Goal: Transaction & Acquisition: Purchase product/service

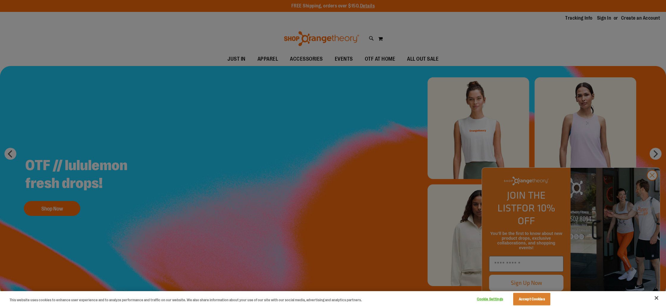
type input "**********"
click at [650, 153] on div at bounding box center [333, 153] width 666 height 306
click at [655, 187] on div at bounding box center [333, 153] width 666 height 306
click at [652, 188] on div at bounding box center [333, 153] width 666 height 306
drag, startPoint x: 654, startPoint y: 188, endPoint x: 666, endPoint y: 283, distance: 95.7
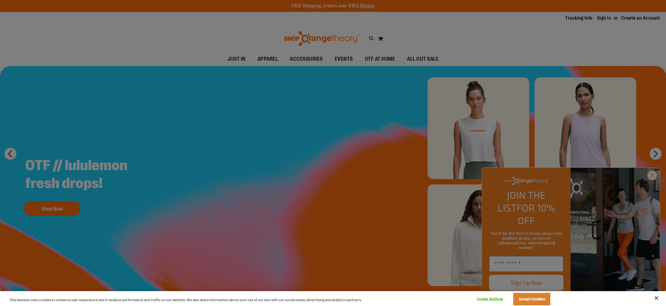
click at [654, 189] on div at bounding box center [333, 153] width 666 height 306
click at [654, 298] on button "Close" at bounding box center [656, 298] width 13 height 13
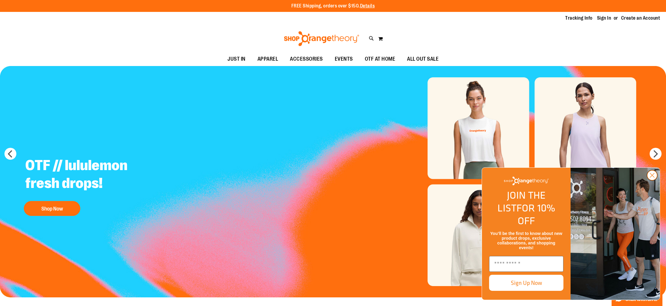
click at [656, 180] on circle "Close dialog" at bounding box center [653, 175] width 10 height 10
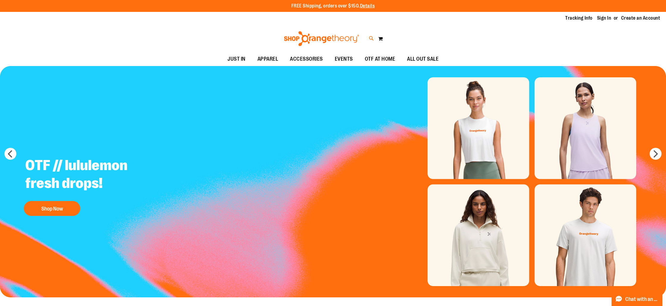
click at [372, 35] on icon at bounding box center [371, 38] width 5 height 7
click at [586, 32] on button "submit" at bounding box center [588, 34] width 18 height 18
click at [212, 32] on input "**********" at bounding box center [332, 34] width 529 height 20
drag, startPoint x: 162, startPoint y: 40, endPoint x: 30, endPoint y: 33, distance: 131.7
click at [30, 33] on div "**********" at bounding box center [333, 153] width 666 height 306
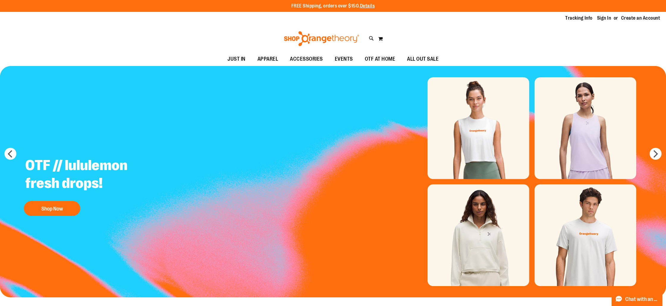
click at [588, 33] on button "submit" at bounding box center [588, 34] width 18 height 18
type input "**********"
click at [372, 40] on icon at bounding box center [371, 38] width 5 height 7
paste input "**********"
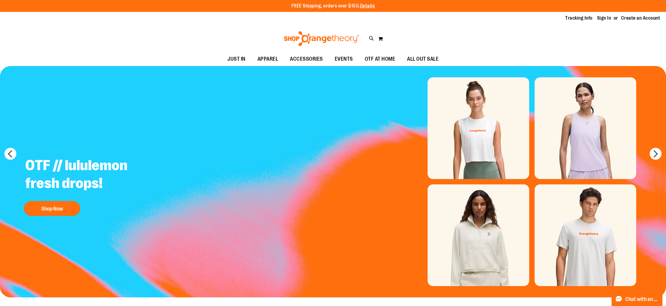
click at [588, 32] on button "submit" at bounding box center [588, 34] width 18 height 18
type input "**********"
click at [659, 15] on link at bounding box center [659, 9] width 9 height 13
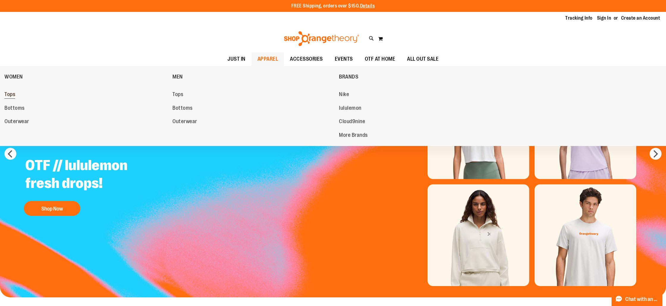
click at [9, 95] on span "Tops" at bounding box center [9, 94] width 11 height 7
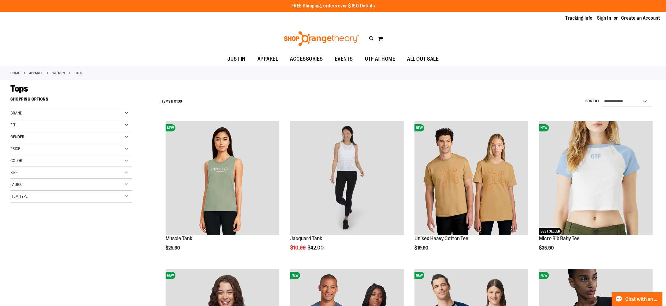
type input "**********"
click at [74, 128] on div "Fit" at bounding box center [71, 125] width 122 height 12
click at [79, 127] on div "Fit" at bounding box center [71, 125] width 122 height 12
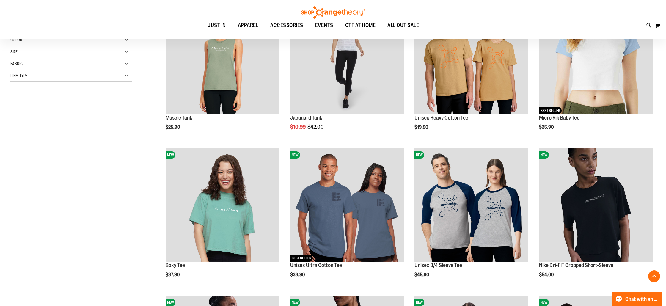
scroll to position [122, 0]
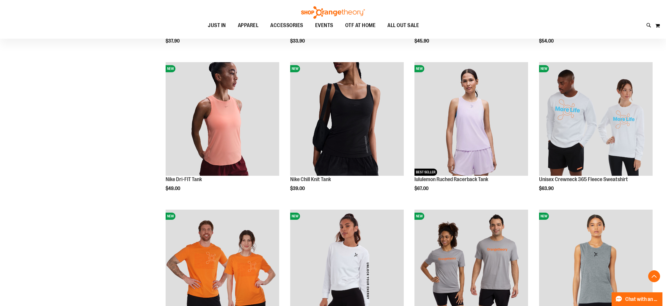
scroll to position [353, 0]
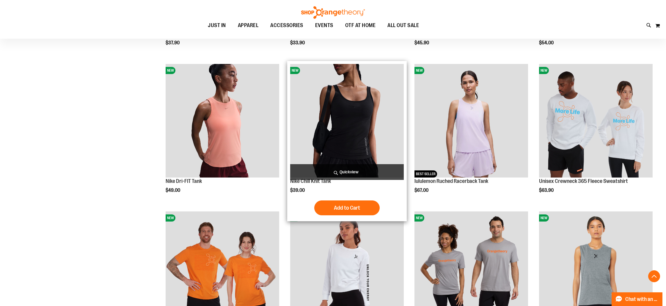
click at [329, 144] on img "product" at bounding box center [347, 121] width 114 height 114
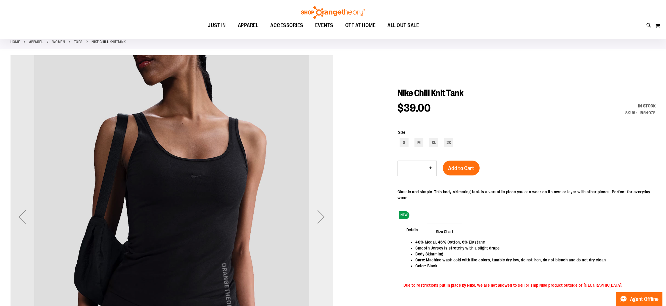
scroll to position [33, 0]
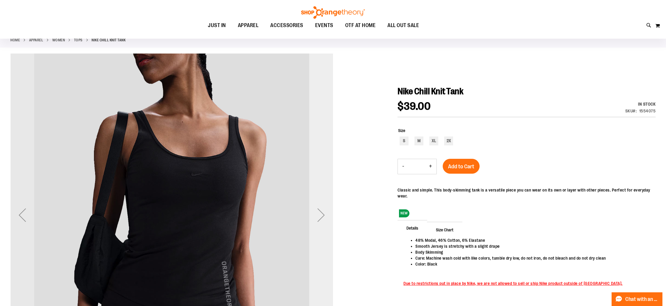
type input "**********"
click at [320, 219] on div "Next" at bounding box center [321, 215] width 24 height 24
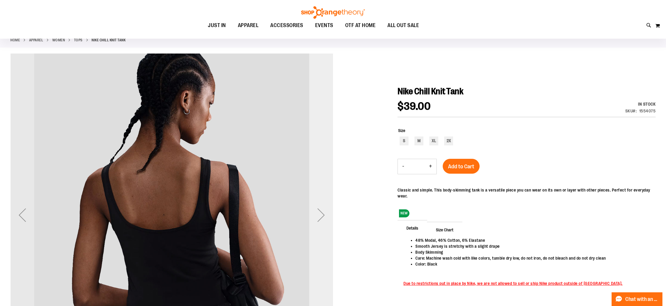
click at [320, 219] on div "Next" at bounding box center [321, 215] width 24 height 24
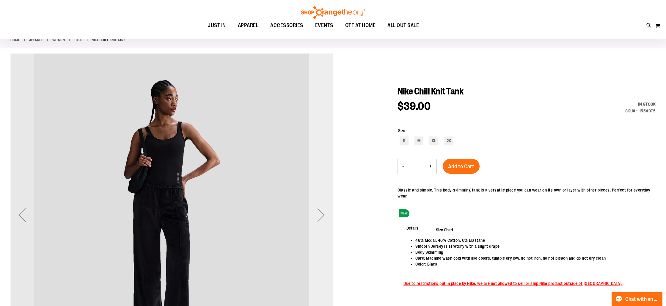
click at [320, 219] on div "Next" at bounding box center [321, 215] width 24 height 24
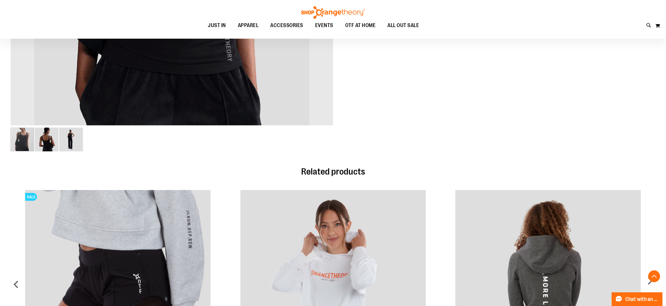
scroll to position [276, 0]
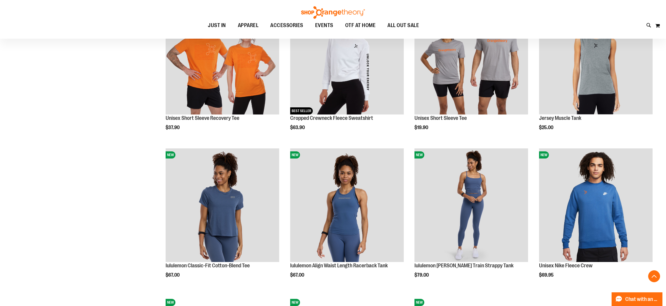
scroll to position [564, 0]
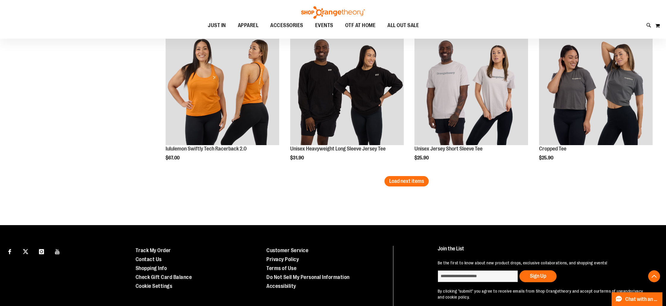
scroll to position [1273, 0]
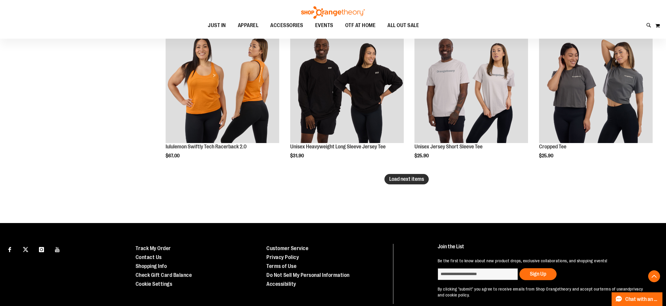
type input "**********"
click at [412, 176] on button "Load next items" at bounding box center [407, 179] width 44 height 10
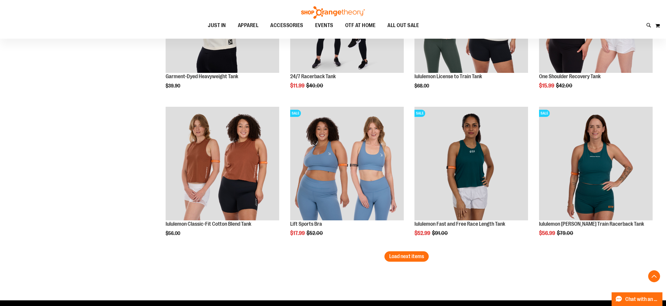
scroll to position [1639, 0]
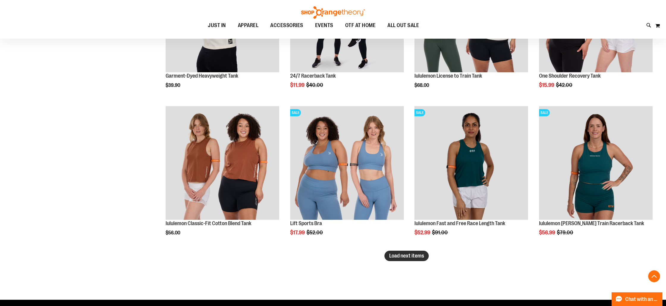
click at [422, 259] on button "Load next items" at bounding box center [407, 256] width 44 height 10
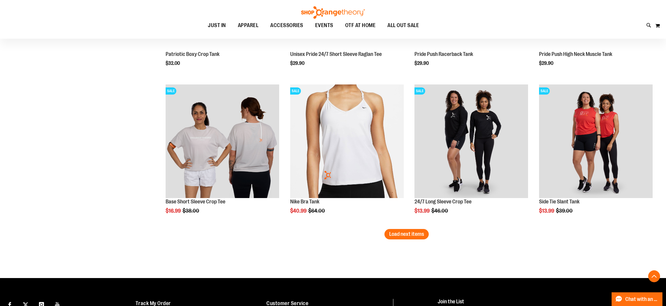
scroll to position [2125, 0]
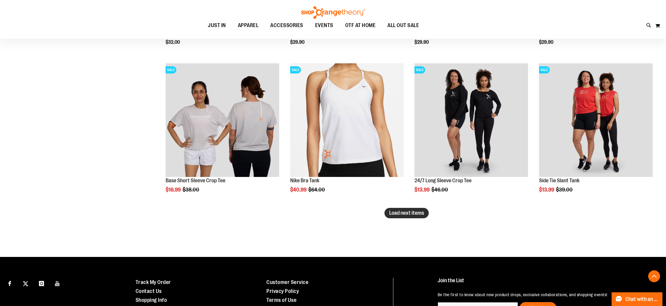
click at [408, 216] on button "Load next items" at bounding box center [407, 213] width 44 height 10
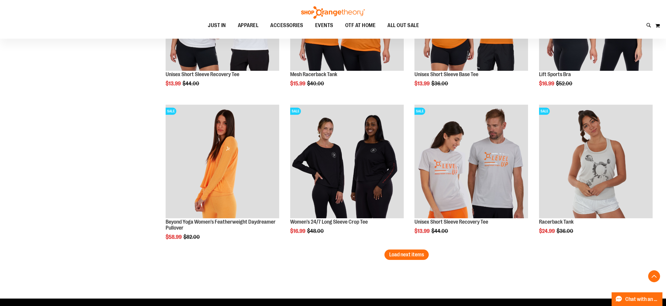
scroll to position [2527, 0]
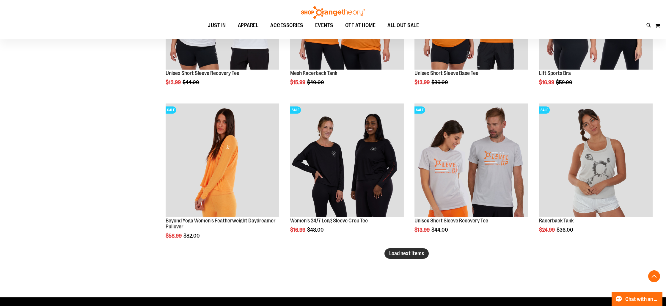
click at [418, 255] on span "Load next items" at bounding box center [406, 254] width 35 height 6
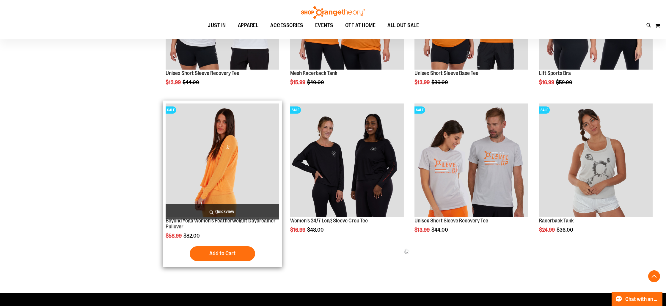
click at [221, 212] on span "Quickview" at bounding box center [223, 212] width 114 height 16
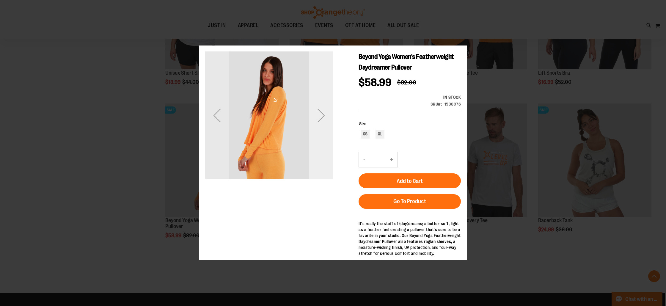
click at [321, 127] on div "Next" at bounding box center [321, 116] width 24 height 24
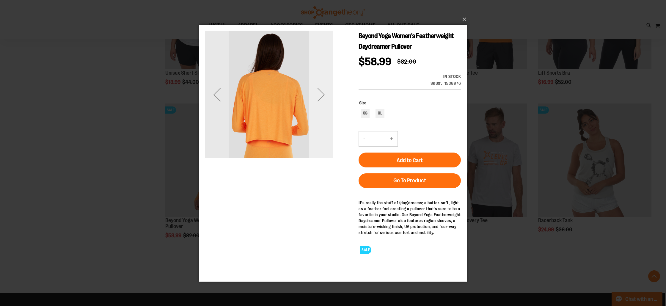
click at [321, 118] on div "Next" at bounding box center [321, 94] width 24 height 128
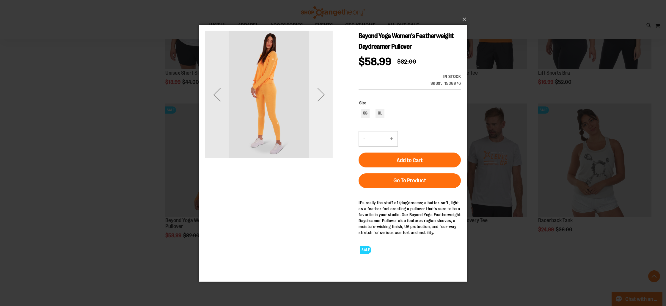
click at [321, 118] on div "Next" at bounding box center [321, 94] width 24 height 128
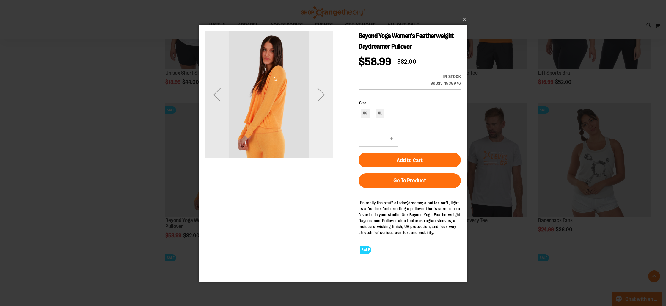
click at [321, 118] on div "Next" at bounding box center [321, 94] width 24 height 128
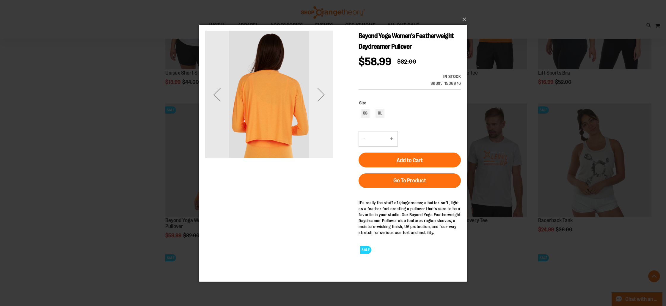
click at [321, 118] on div "Next" at bounding box center [321, 94] width 24 height 128
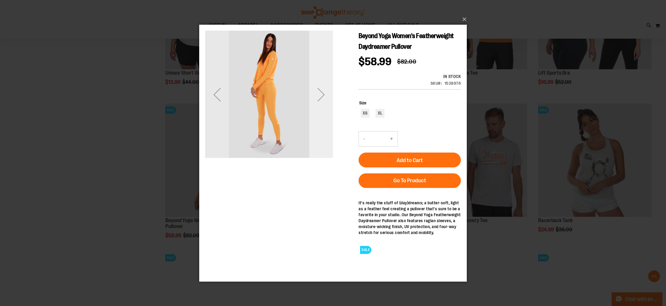
click at [321, 118] on div "Next" at bounding box center [321, 94] width 24 height 128
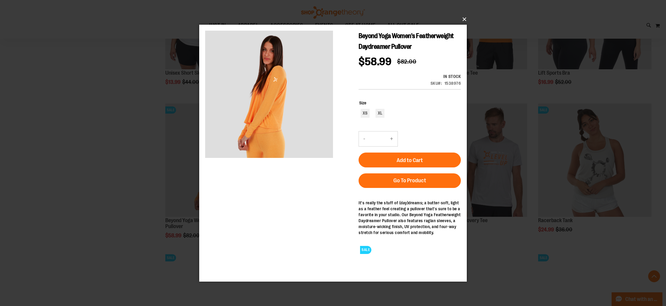
click at [463, 22] on button "×" at bounding box center [335, 19] width 268 height 13
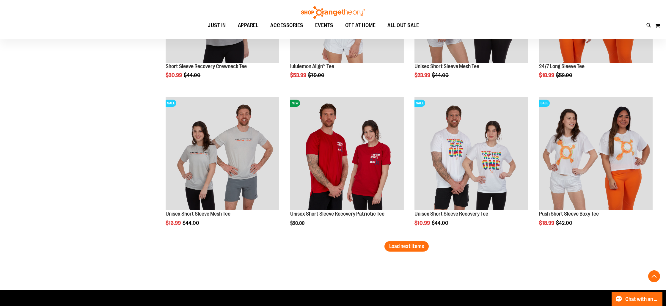
scroll to position [2995, 0]
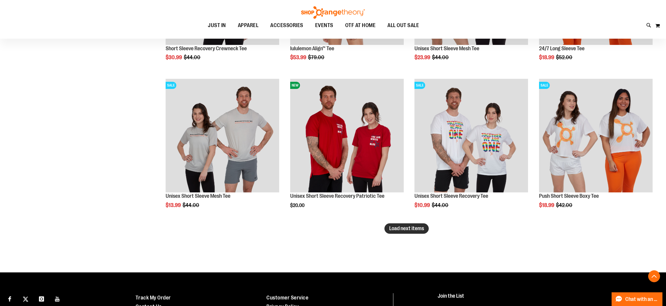
click at [410, 227] on span "Load next items" at bounding box center [406, 229] width 35 height 6
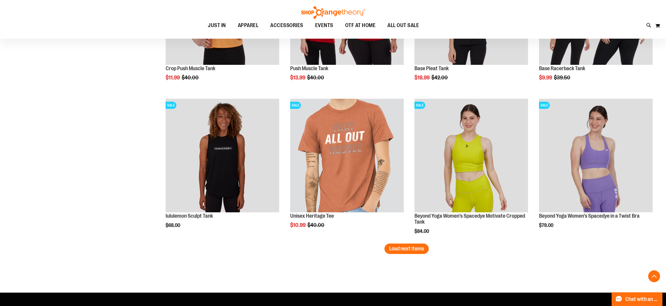
scroll to position [3418, 0]
click at [407, 245] on button "Load next items" at bounding box center [407, 248] width 44 height 10
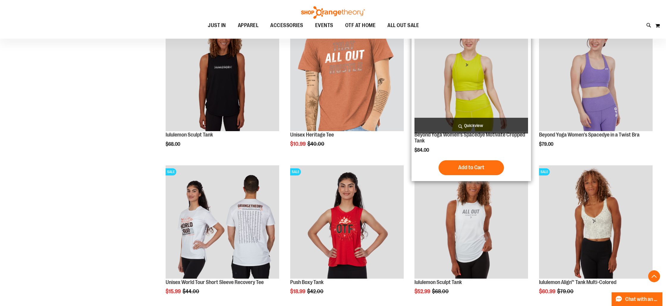
scroll to position [3499, 0]
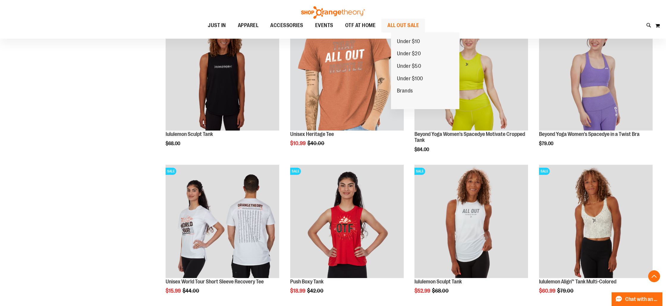
click at [415, 25] on span "ALL OUT SALE" at bounding box center [404, 25] width 32 height 13
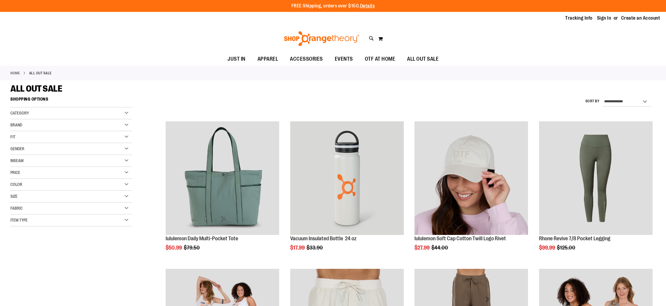
click at [415, 28] on div "Toggle Nav Search Popular Suggestions Advanced Search" at bounding box center [333, 38] width 666 height 27
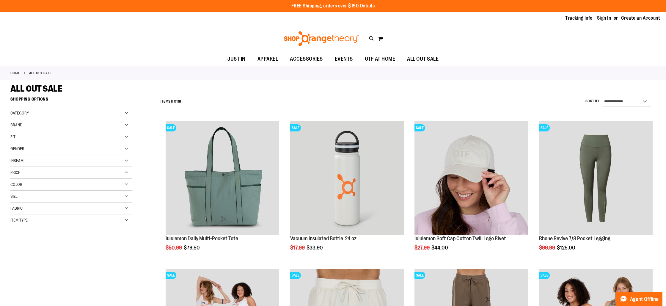
type input "**********"
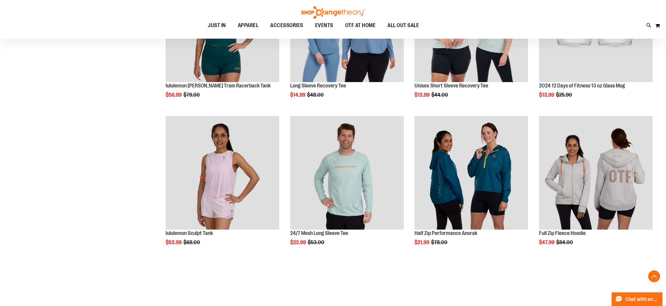
scroll to position [654, 0]
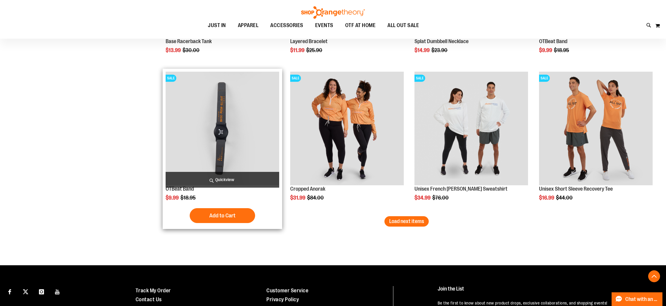
scroll to position [1242, 0]
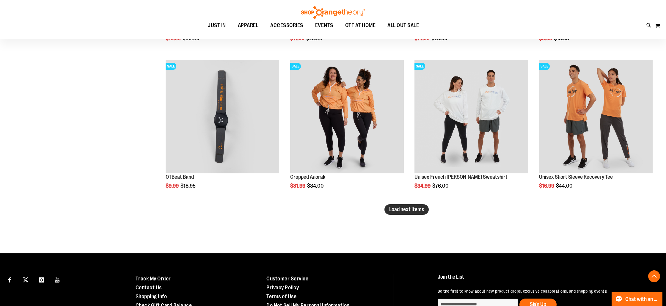
click at [393, 207] on span "Load next items" at bounding box center [406, 209] width 35 height 6
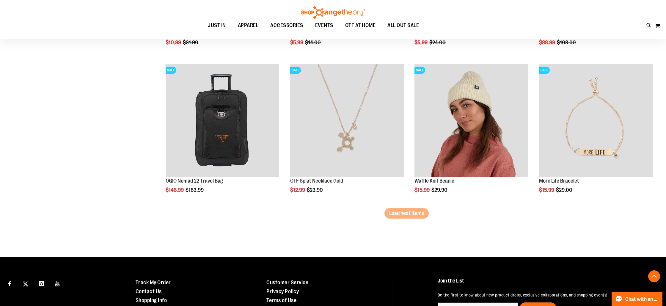
scroll to position [1743, 0]
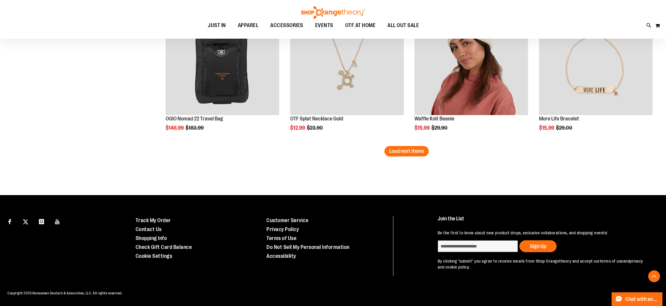
click at [413, 152] on span "Load next items" at bounding box center [406, 151] width 35 height 6
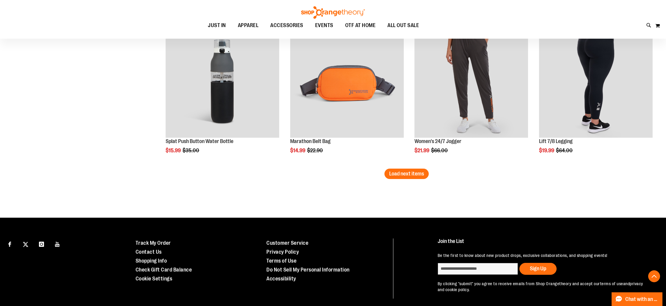
scroll to position [2169, 0]
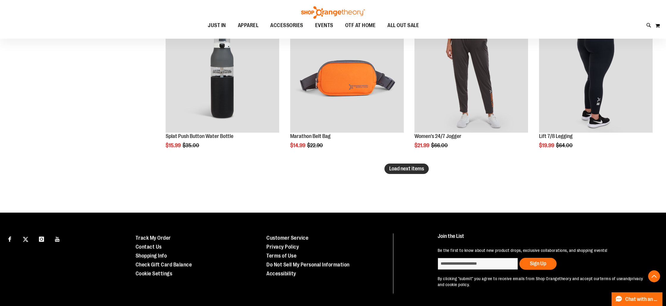
click at [401, 173] on button "Load next items" at bounding box center [407, 169] width 44 height 10
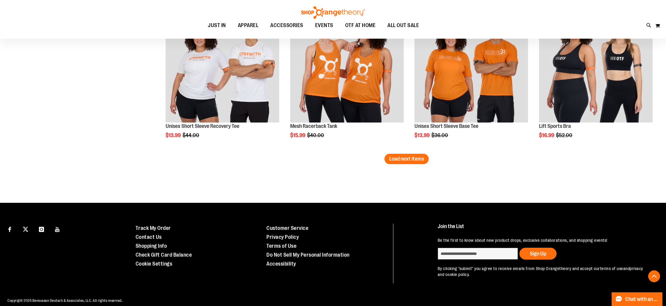
scroll to position [2629, 0]
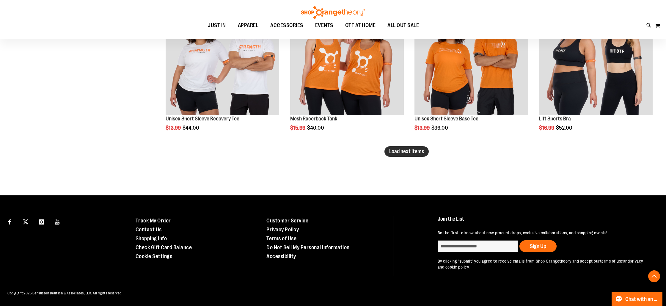
click at [397, 156] on button "Load next items" at bounding box center [407, 151] width 44 height 10
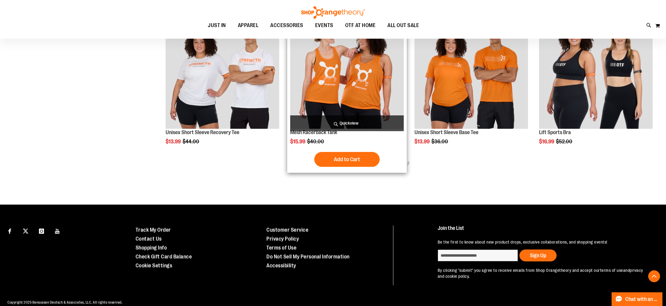
scroll to position [2615, 0]
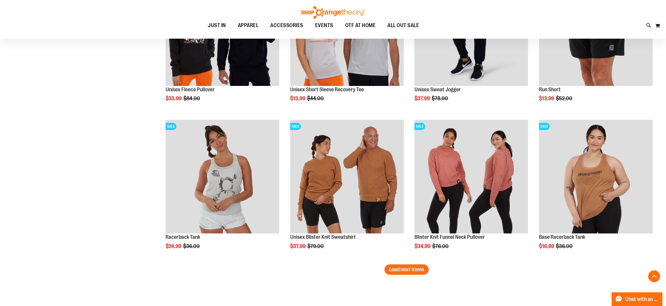
scroll to position [2954, 0]
click at [417, 272] on span "Load next items" at bounding box center [406, 269] width 35 height 6
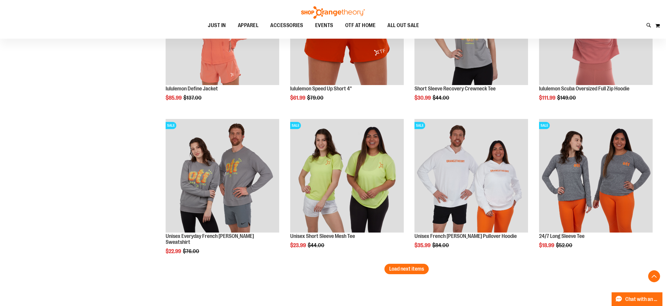
scroll to position [3432, 0]
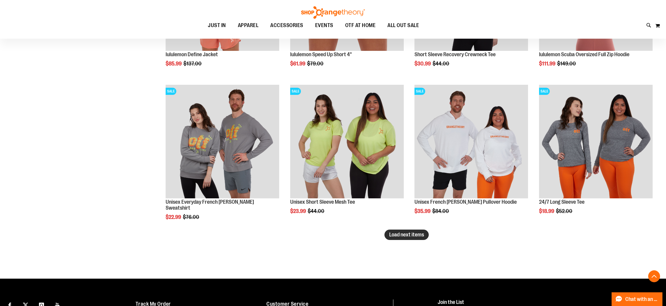
click at [421, 235] on span "Load next items" at bounding box center [406, 235] width 35 height 6
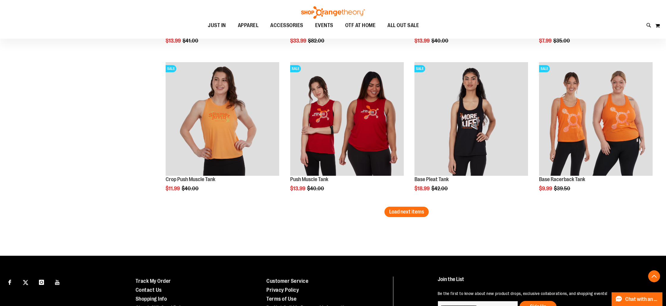
scroll to position [3914, 0]
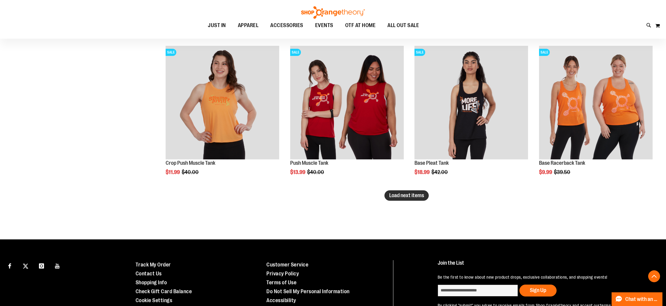
click at [410, 195] on span "Load next items" at bounding box center [406, 195] width 35 height 6
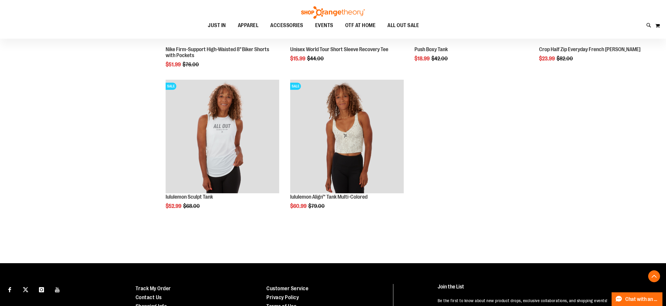
scroll to position [4323, 0]
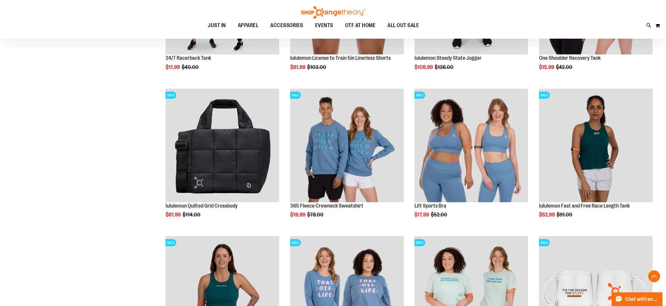
scroll to position [317, 0]
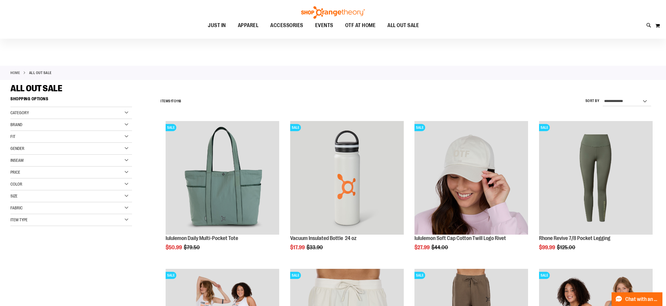
scroll to position [1, 0]
